Goal: Task Accomplishment & Management: Manage account settings

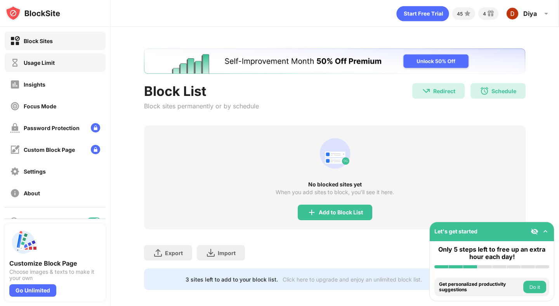
click at [62, 64] on div "Usage Limit" at bounding box center [55, 62] width 101 height 19
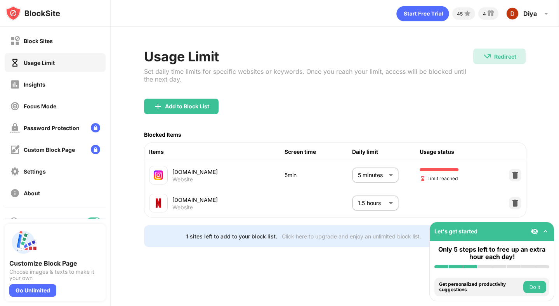
click at [370, 172] on body "Block Sites Usage Limit Insights Focus Mode Password Protection Custom Block Pa…" at bounding box center [279, 153] width 559 height 306
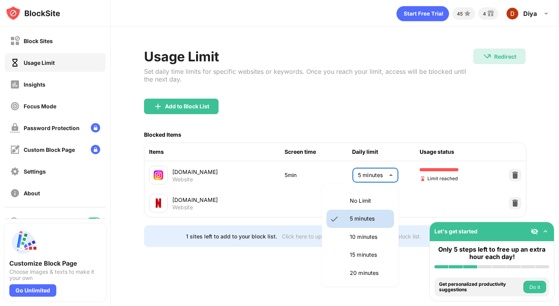
click at [368, 234] on p "10 minutes" at bounding box center [370, 237] width 40 height 9
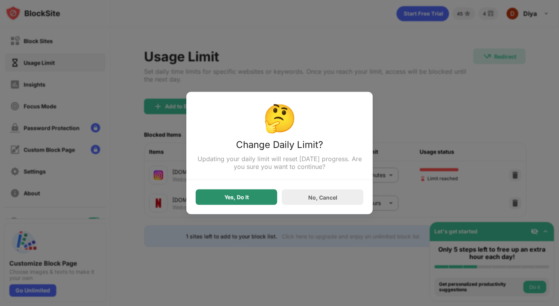
click at [240, 199] on div "Yes, Do It" at bounding box center [236, 197] width 24 height 6
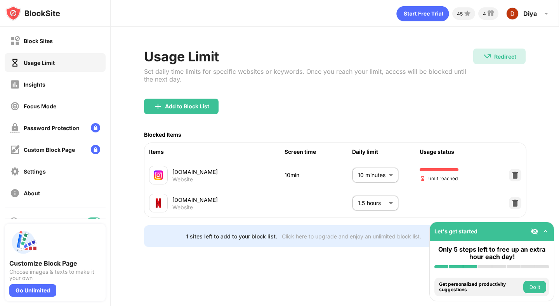
click at [384, 175] on body "Block Sites Usage Limit Insights Focus Mode Password Protection Custom Block Pa…" at bounding box center [279, 153] width 559 height 306
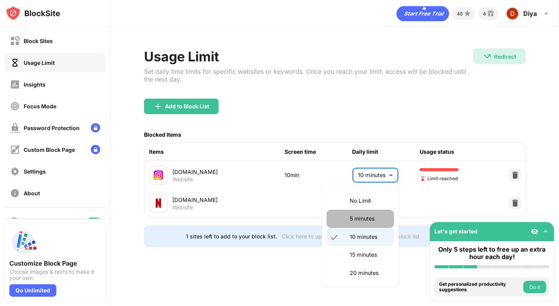
click at [349, 212] on li "5 minutes" at bounding box center [361, 219] width 68 height 18
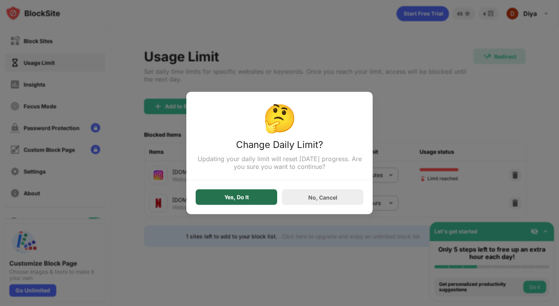
click at [273, 195] on div "Yes, Do It" at bounding box center [237, 197] width 82 height 16
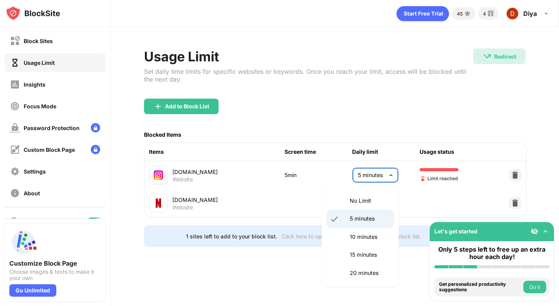
click at [393, 167] on body "Block Sites Usage Limit Insights Focus Mode Password Protection Custom Block Pa…" at bounding box center [279, 153] width 559 height 306
click at [364, 246] on li "15 minutes" at bounding box center [361, 255] width 68 height 18
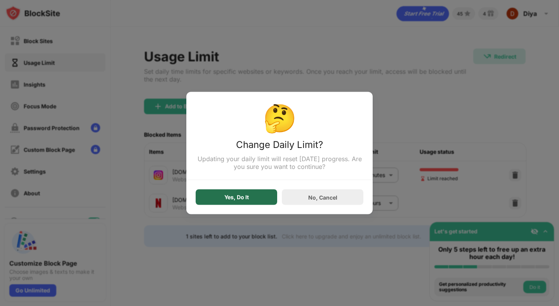
click at [269, 200] on div "Yes, Do It" at bounding box center [237, 197] width 82 height 16
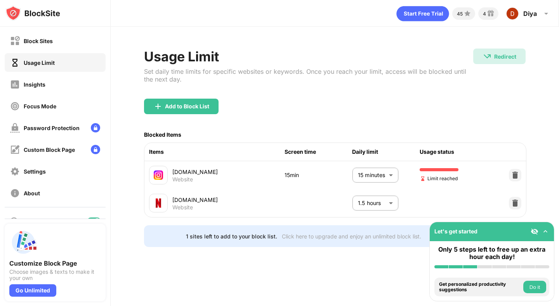
click at [374, 171] on body "Block Sites Usage Limit Insights Focus Mode Password Protection Custom Block Pa…" at bounding box center [279, 153] width 559 height 306
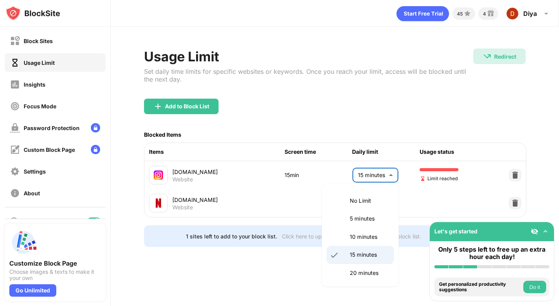
click at [375, 218] on p "5 minutes" at bounding box center [370, 218] width 40 height 9
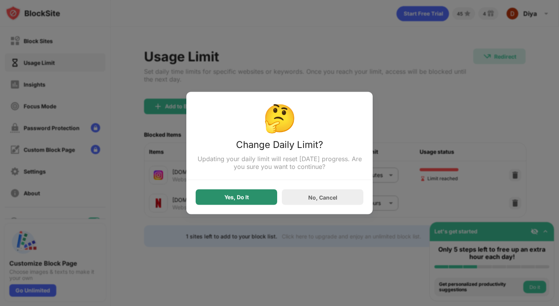
click at [252, 202] on div "Yes, Do It" at bounding box center [237, 197] width 82 height 16
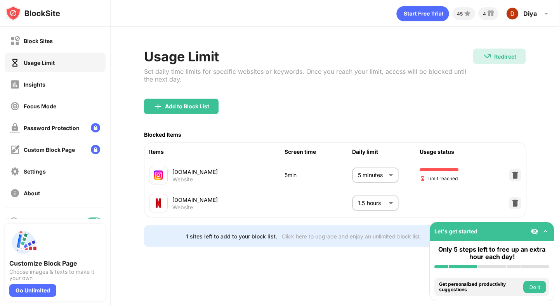
click at [388, 170] on body "Block Sites Usage Limit Insights Focus Mode Password Protection Custom Block Pa…" at bounding box center [279, 153] width 559 height 306
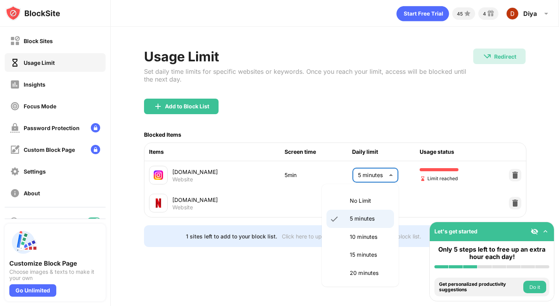
click at [362, 231] on li "10 minutes" at bounding box center [361, 237] width 68 height 18
type input "**"
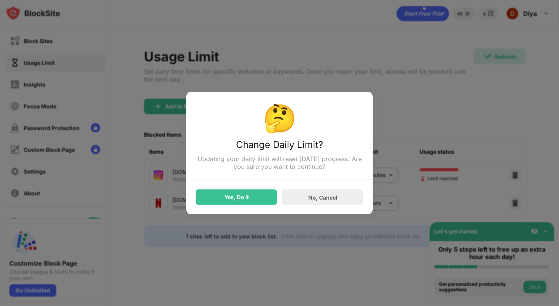
click at [253, 205] on div "Yes, Do It" at bounding box center [237, 197] width 82 height 16
